Goal: Information Seeking & Learning: Find specific fact

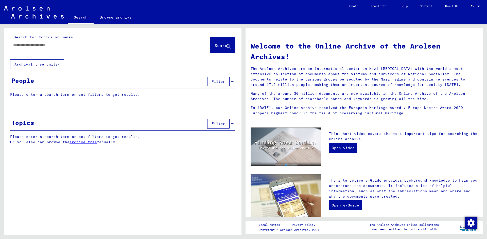
click at [22, 43] on input "text" at bounding box center [104, 44] width 182 height 5
type input "*****"
click at [215, 47] on span "Search" at bounding box center [221, 45] width 15 height 5
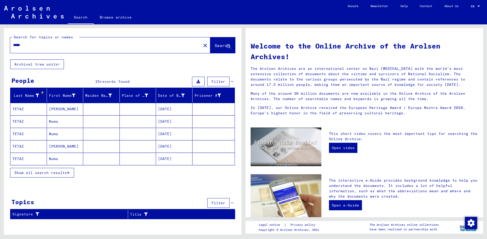
click at [51, 171] on span "Show all search results" at bounding box center [40, 172] width 52 height 5
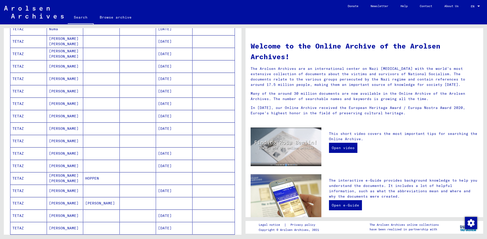
scroll to position [137, 0]
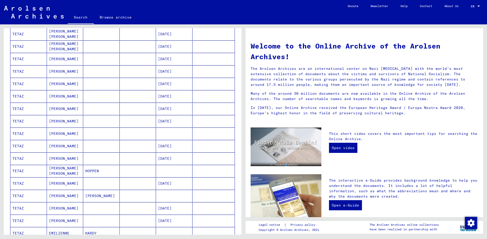
click at [15, 181] on mat-cell "TETAZ" at bounding box center [28, 183] width 37 height 12
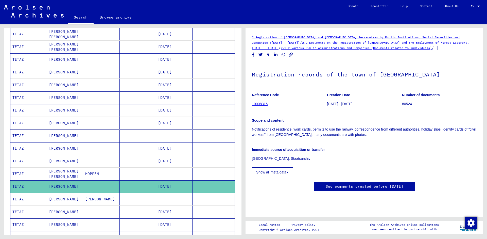
scroll to position [55, 0]
click at [352, 184] on link "See comments created before [DATE]" at bounding box center [365, 186] width 78 height 5
click at [288, 170] on icon at bounding box center [287, 172] width 2 height 4
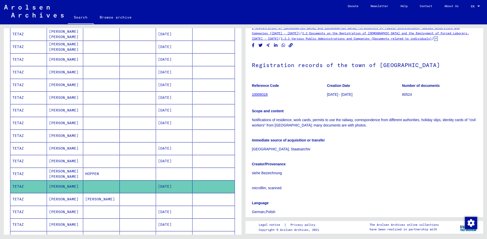
scroll to position [0, 0]
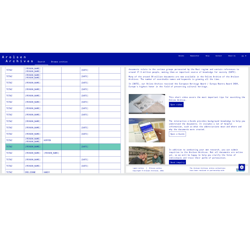
scroll to position [55, 0]
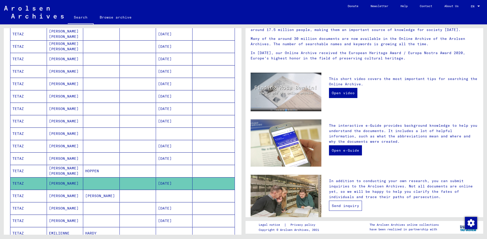
click at [346, 204] on link "Send inquiry" at bounding box center [345, 205] width 33 height 10
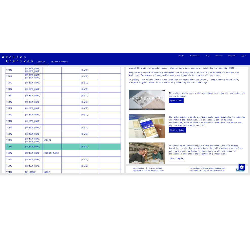
scroll to position [65, 0]
